Goal: Transaction & Acquisition: Purchase product/service

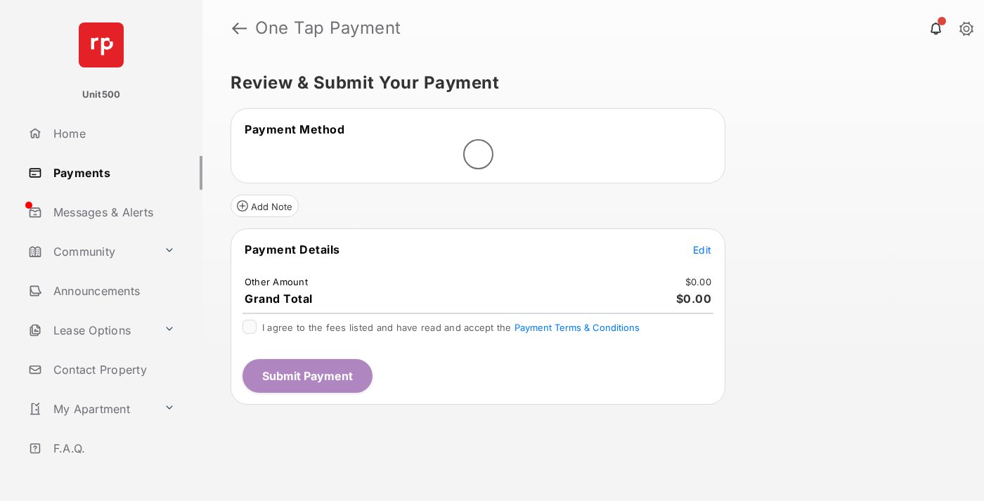
click at [702, 250] on span "Edit" at bounding box center [702, 250] width 18 height 12
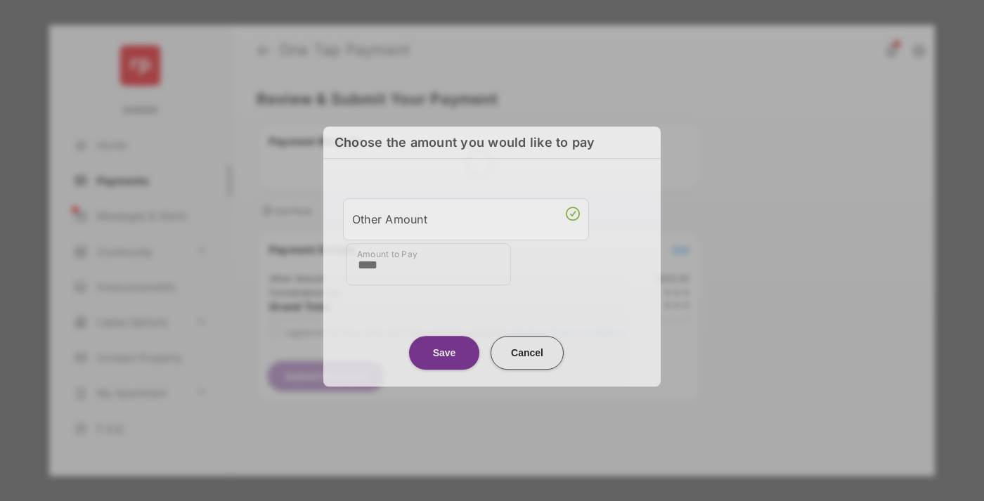
type input "****"
click at [444, 351] on button "Save" at bounding box center [444, 353] width 70 height 34
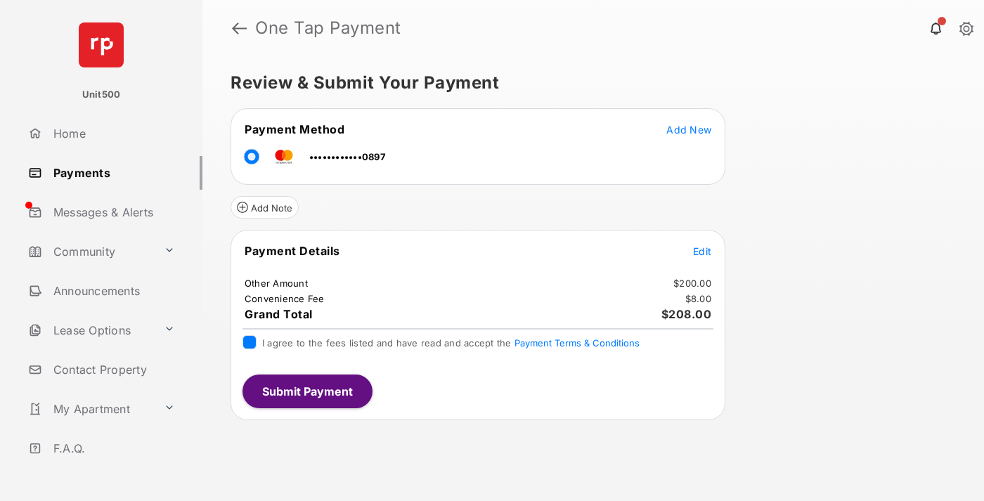
click at [306, 391] on button "Submit Payment" at bounding box center [307, 392] width 130 height 34
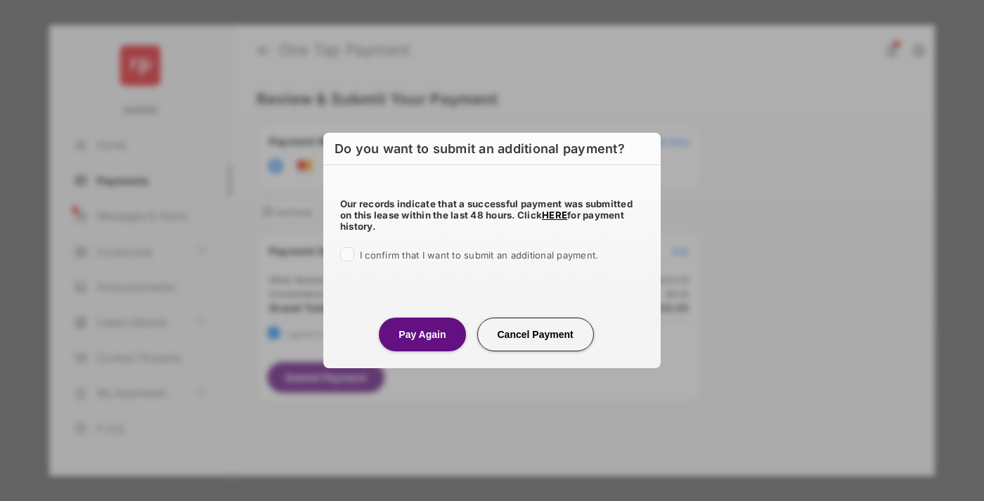
click at [422, 334] on button "Pay Again" at bounding box center [422, 335] width 86 height 34
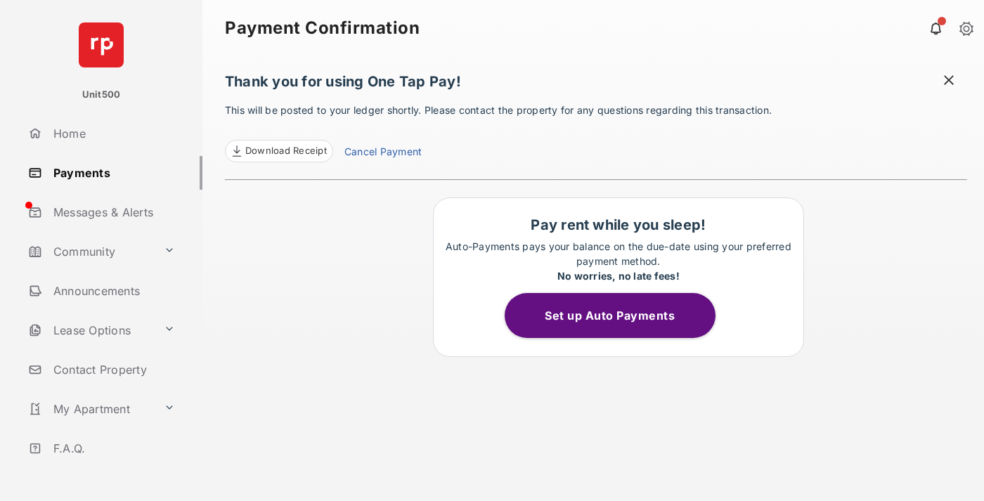
click at [949, 82] on span at bounding box center [949, 82] width 14 height 18
